Goal: Task Accomplishment & Management: Manage account settings

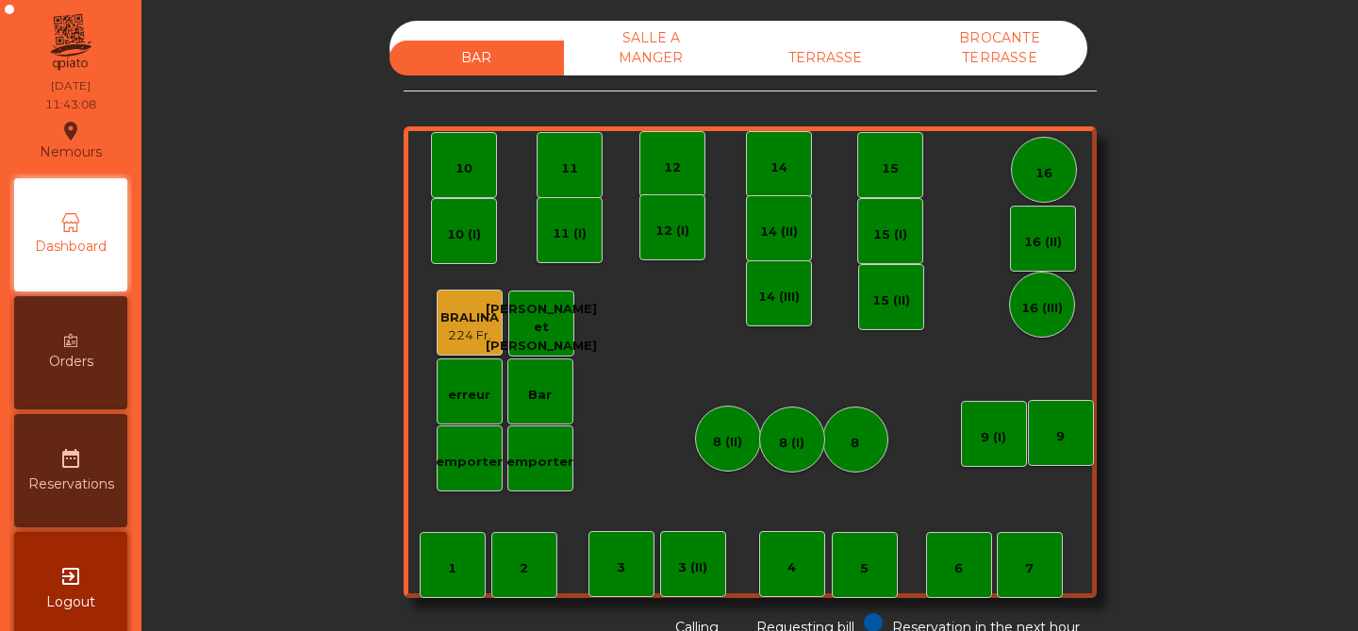
click at [59, 568] on icon "exit_to_app" at bounding box center [70, 576] width 23 height 23
